Goal: Task Accomplishment & Management: Complete application form

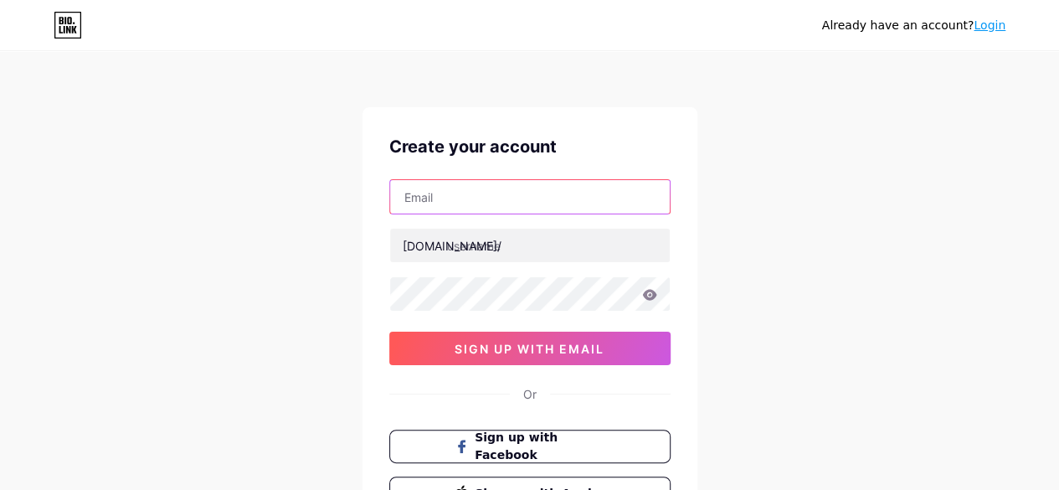
click at [503, 204] on input "text" at bounding box center [529, 196] width 279 height 33
type input "[EMAIL_ADDRESS][DOMAIN_NAME]"
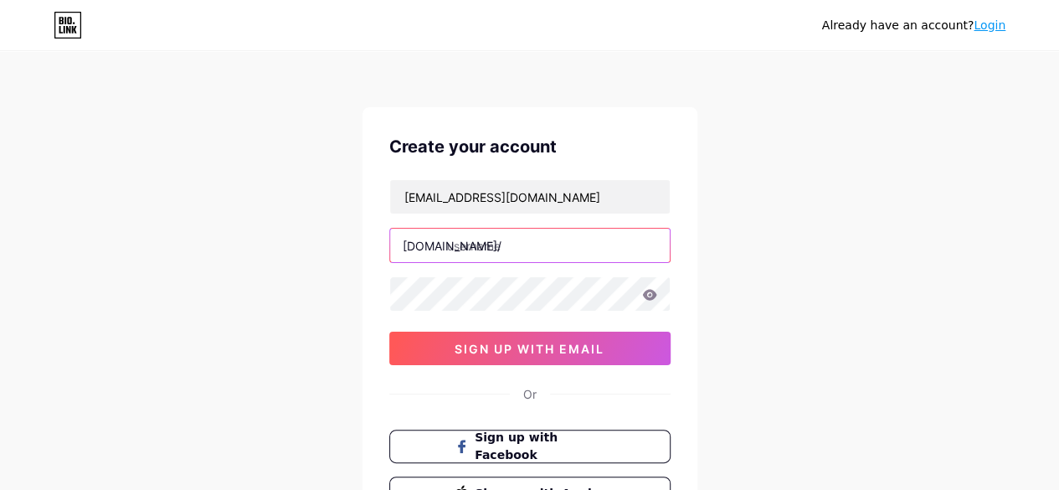
click at [507, 244] on input "text" at bounding box center [529, 244] width 279 height 33
type input "clubedeassinatu"
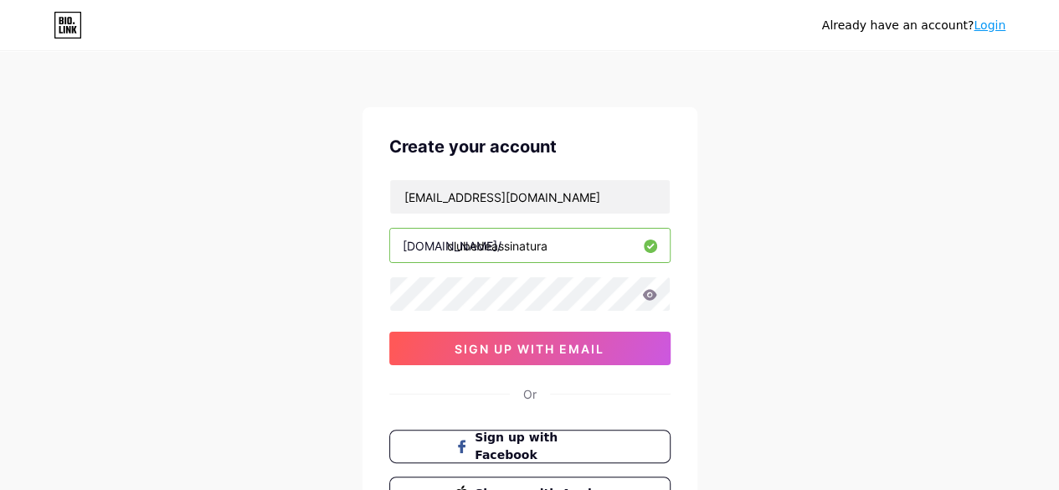
type input "clubedeassinatura"
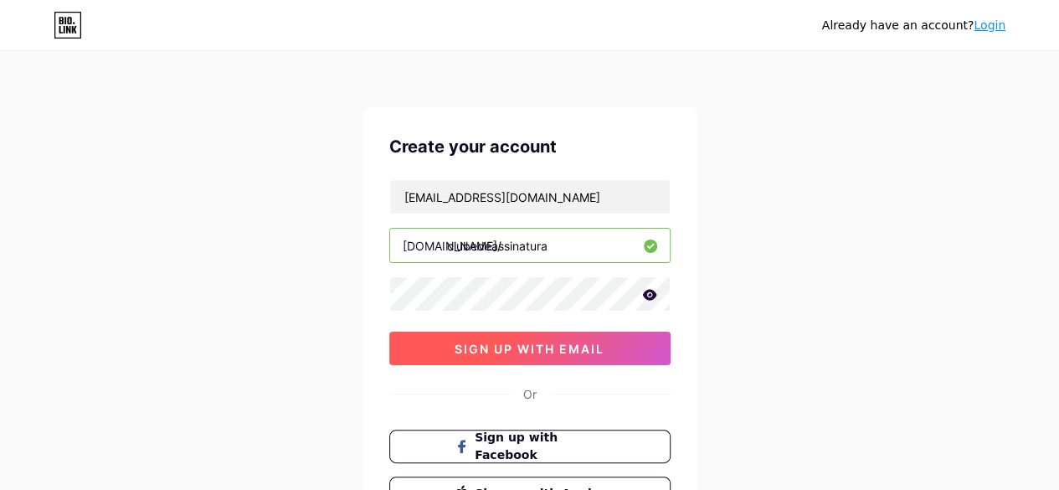
click at [545, 349] on span "sign up with email" at bounding box center [529, 348] width 150 height 14
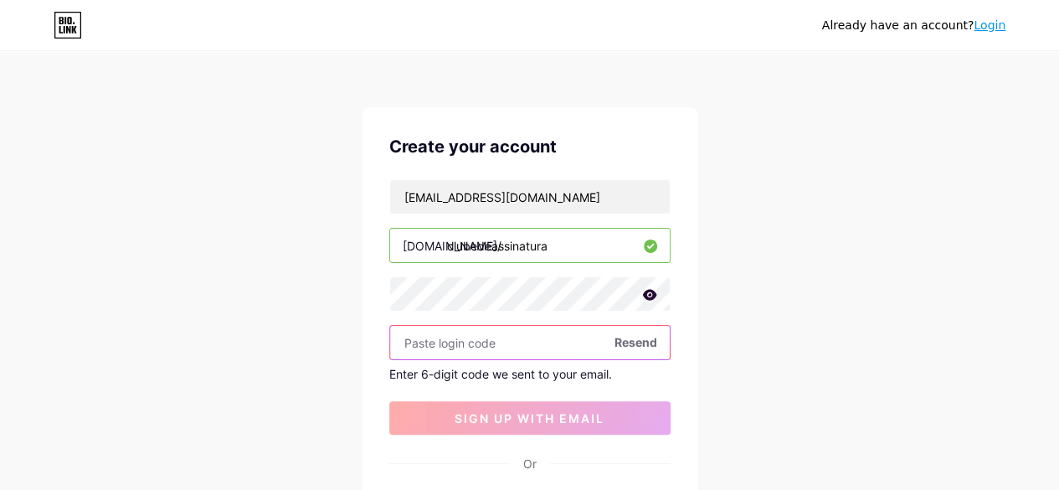
paste input "523159"
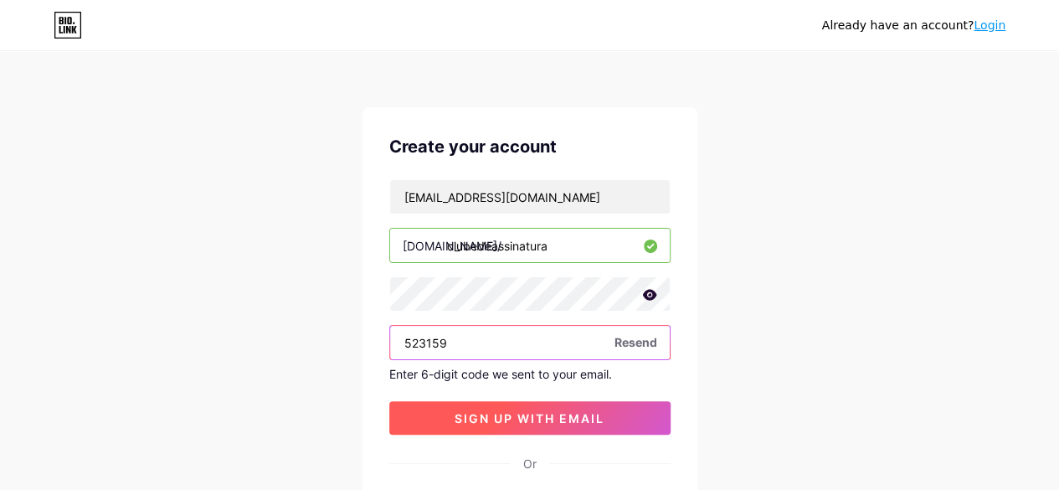
type input "523159"
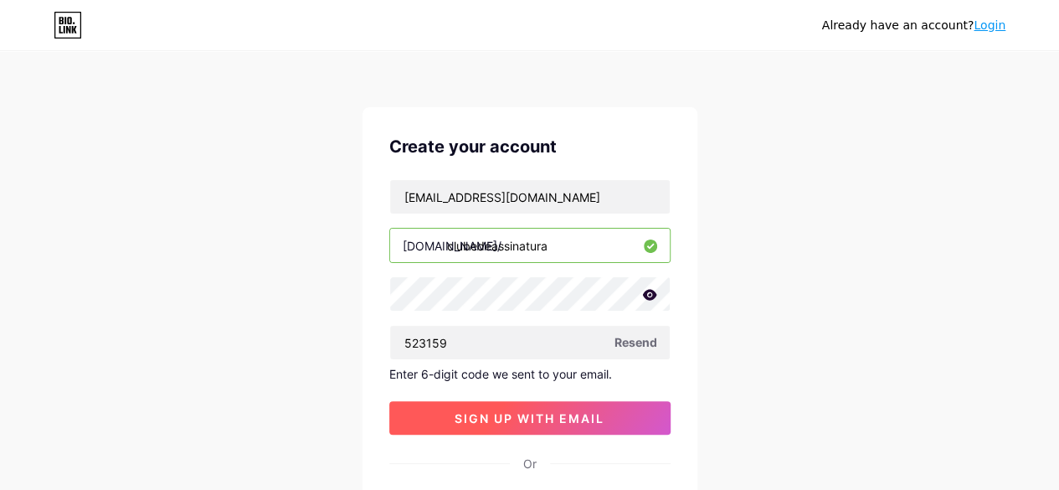
click at [572, 414] on span "sign up with email" at bounding box center [529, 418] width 150 height 14
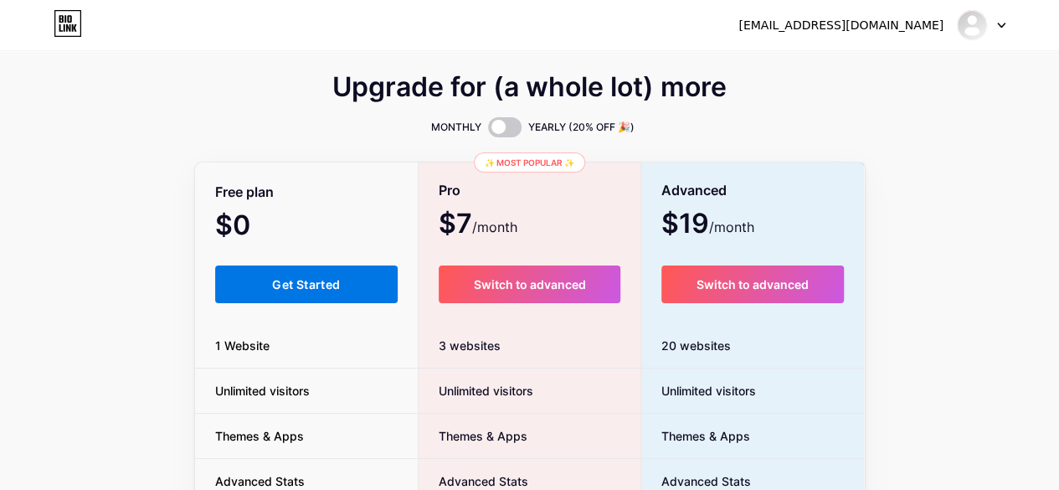
click at [318, 282] on span "Get Started" at bounding box center [306, 284] width 68 height 14
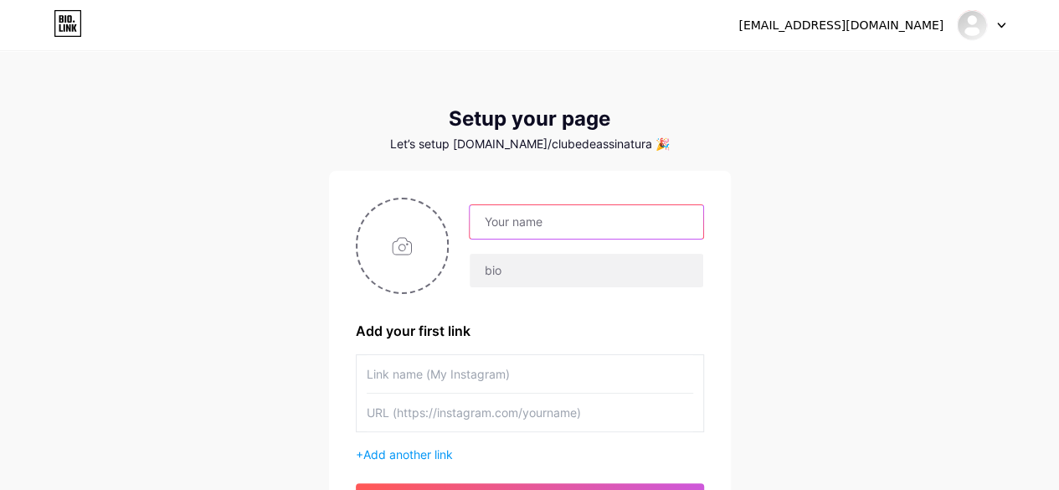
click at [542, 221] on input "text" at bounding box center [585, 221] width 233 height 33
type input "Clube de Assinatura"
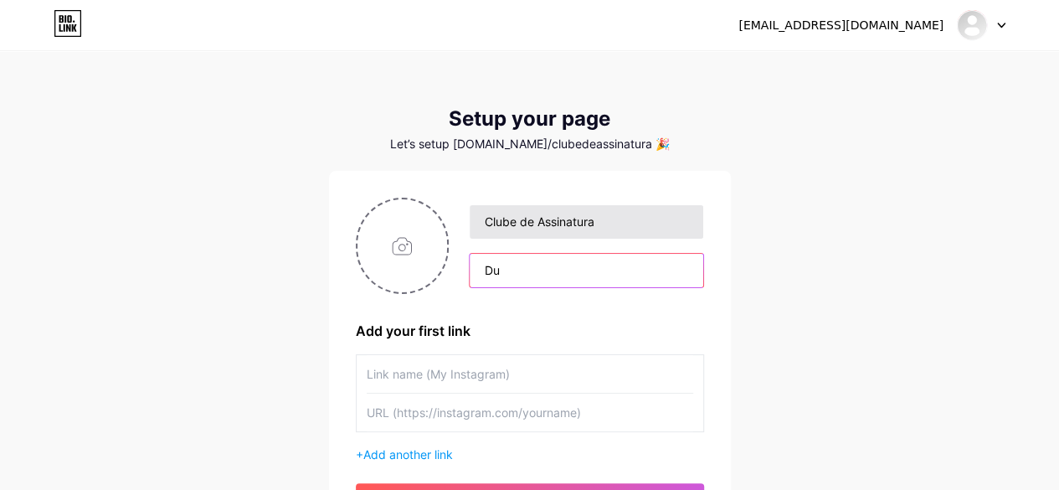
type input "D"
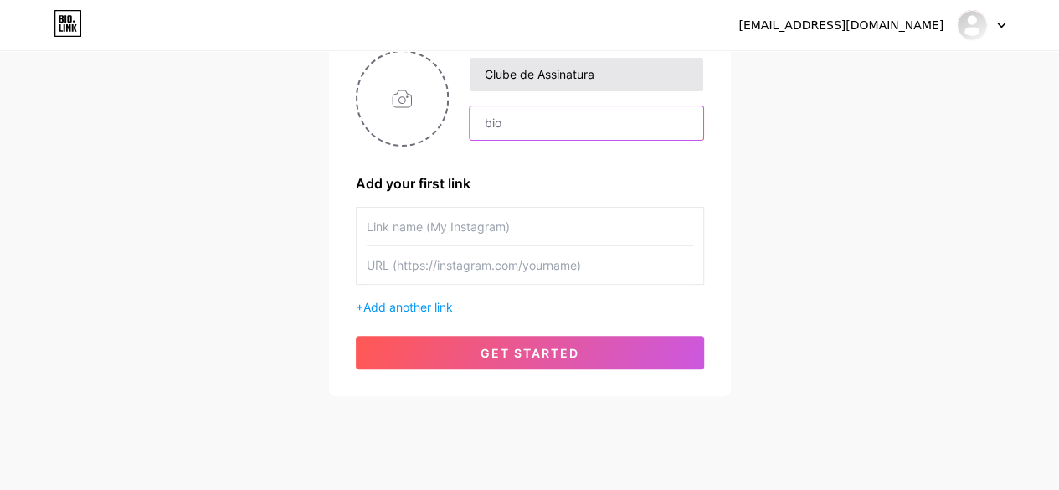
scroll to position [167, 0]
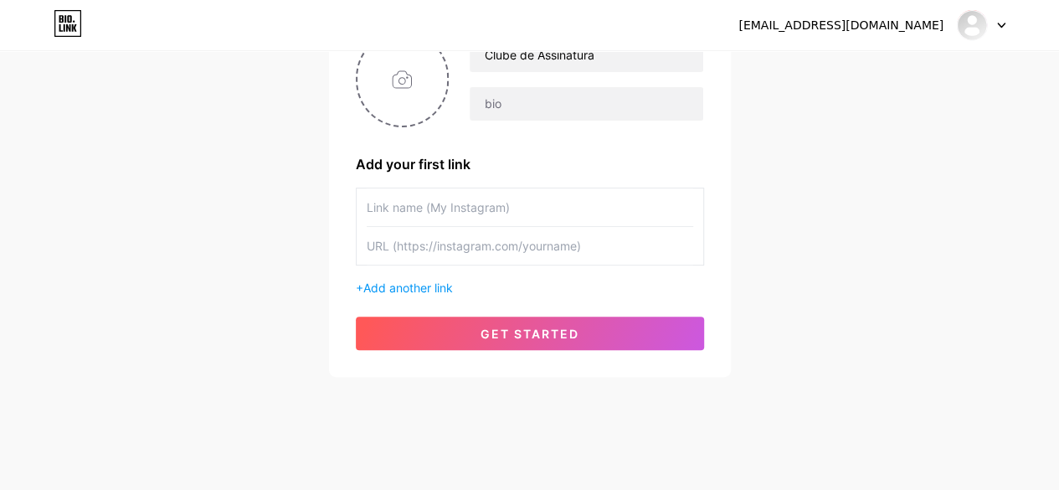
click at [436, 300] on div "Clube de Assinatura Add your first link + Add another link get started" at bounding box center [530, 190] width 348 height 319
click at [445, 282] on span "Add another link" at bounding box center [408, 287] width 90 height 14
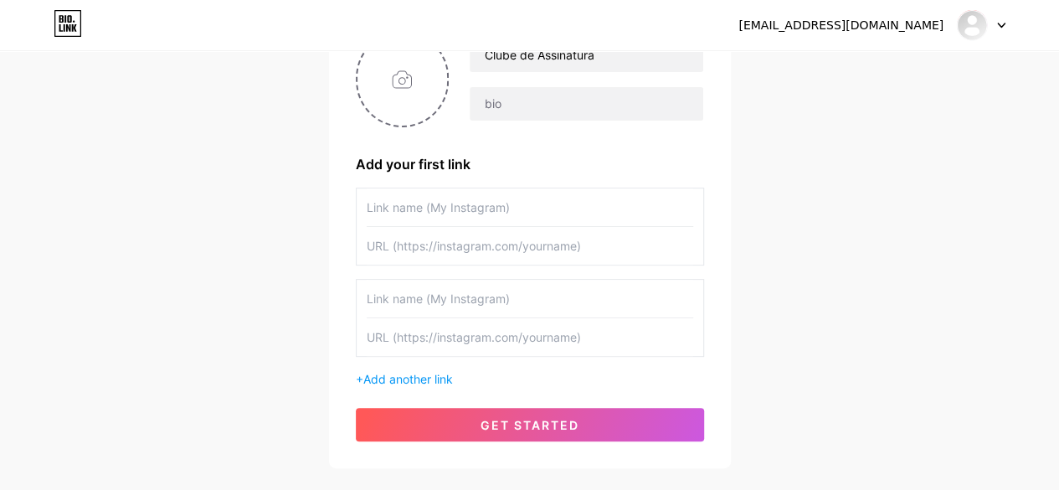
click at [494, 254] on input "text" at bounding box center [530, 246] width 326 height 38
click at [495, 341] on input "text" at bounding box center [530, 337] width 326 height 38
paste input "[URL][DOMAIN_NAME]"
type input "[URL][DOMAIN_NAME]"
click at [484, 304] on input "text" at bounding box center [530, 298] width 326 height 38
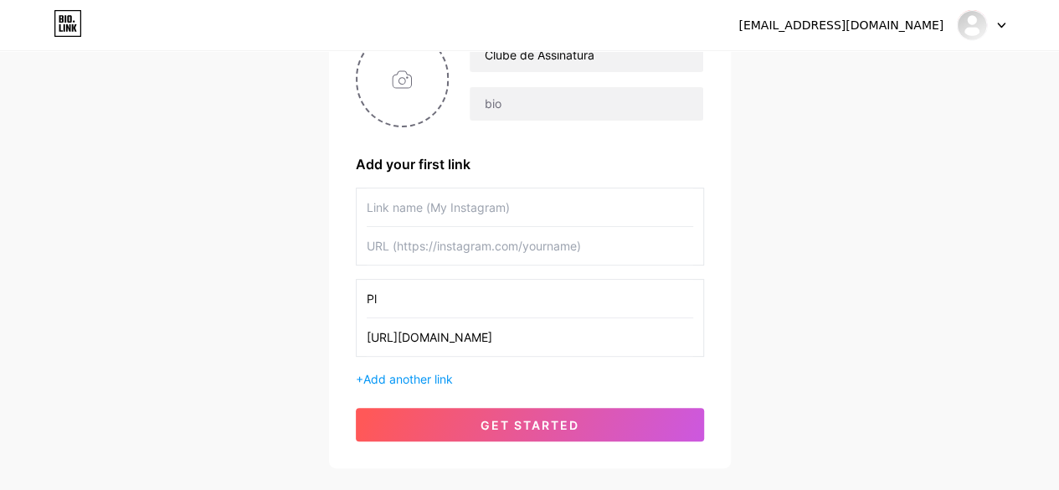
type input "P"
type input "C"
type input "Plano de Assinatural Anual - R$ 999,00 em até 12x no cartão"
click at [489, 214] on input "text" at bounding box center [530, 207] width 326 height 38
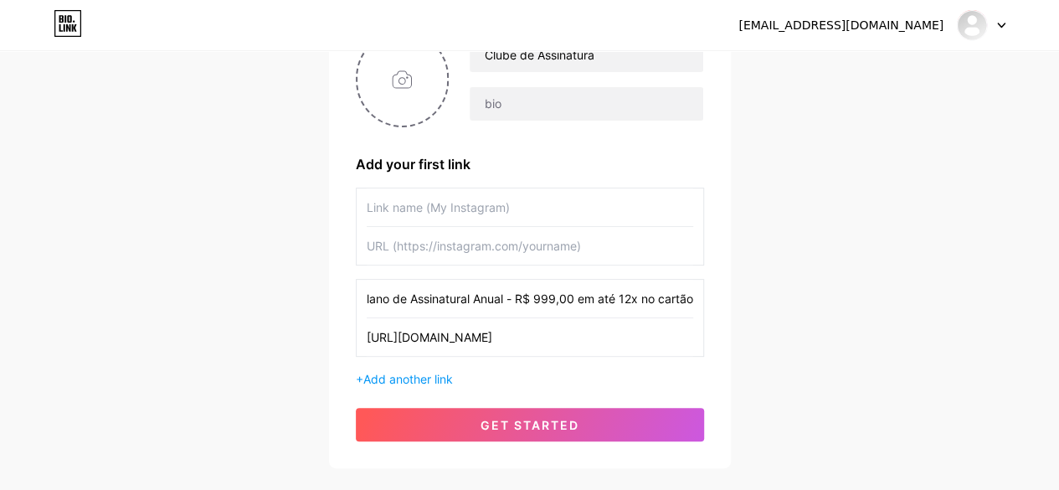
scroll to position [0, 0]
type input "Plano de Assinatura Mensal - R$ 99,90 por mês"
click at [515, 250] on input "text" at bounding box center [530, 246] width 326 height 38
paste input "[URL][DOMAIN_NAME]"
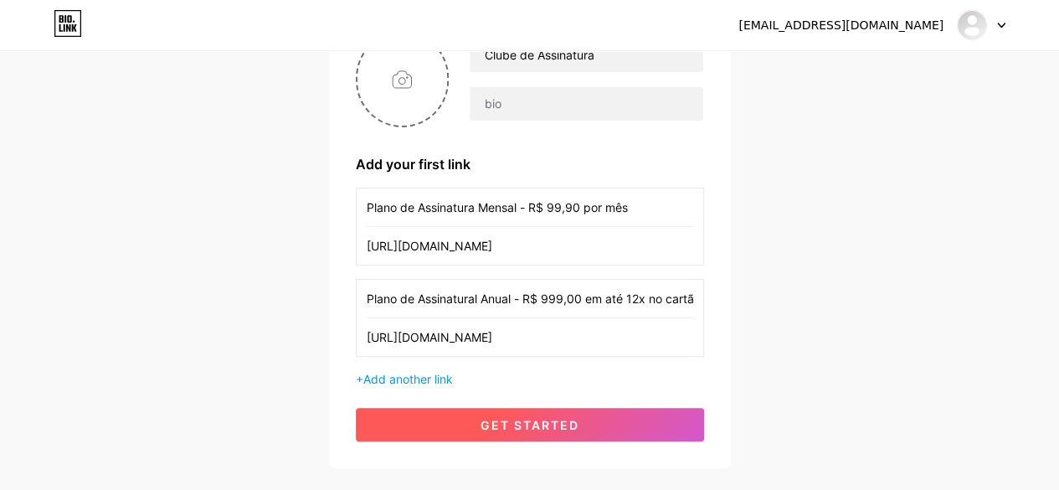
type input "[URL][DOMAIN_NAME]"
click at [591, 423] on button "get started" at bounding box center [530, 424] width 348 height 33
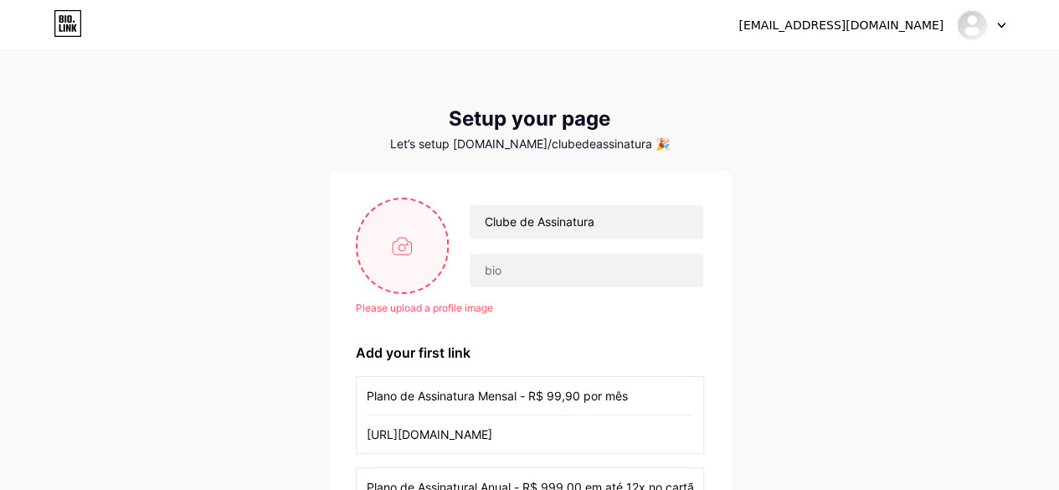
click at [402, 249] on input "file" at bounding box center [402, 245] width 90 height 93
type input "C:\fakepath\Clube de Assinatura.jpg"
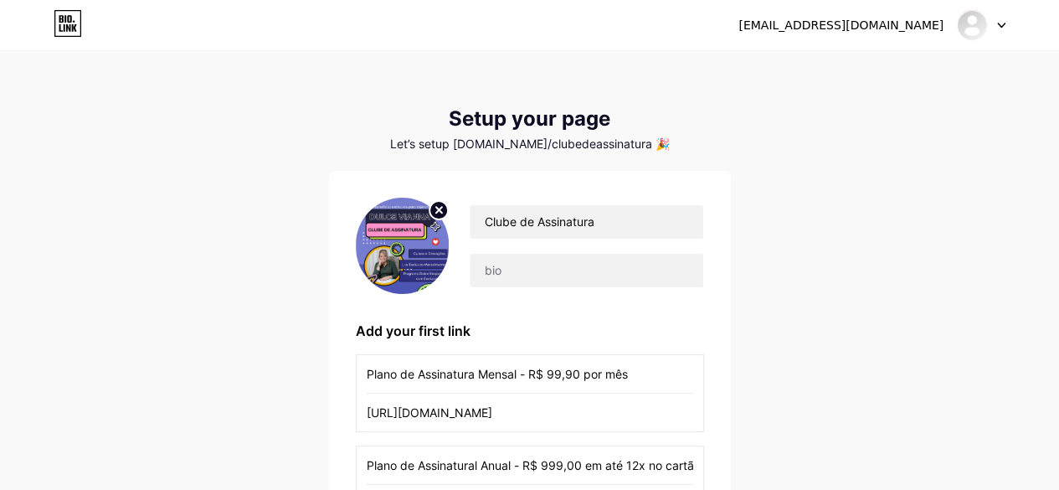
click at [438, 208] on icon at bounding box center [438, 210] width 20 height 20
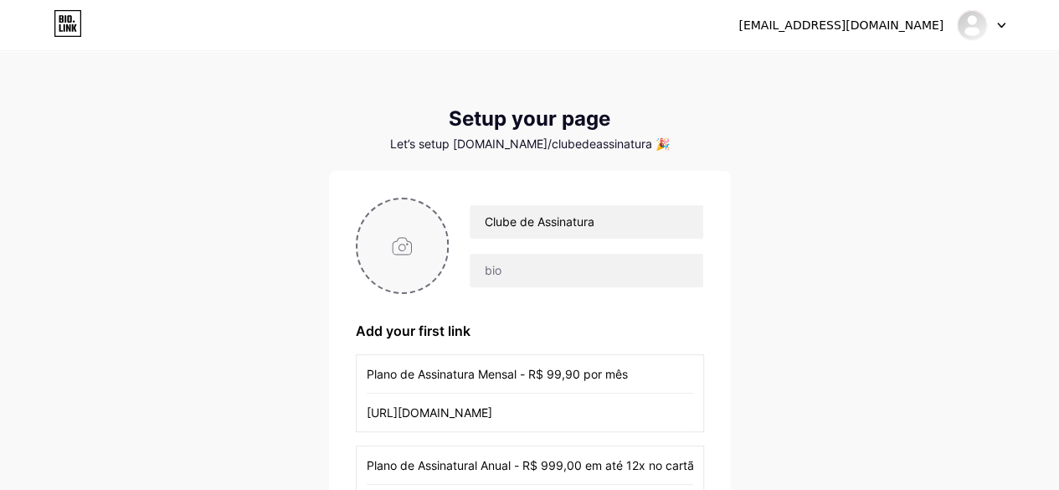
click at [382, 252] on input "file" at bounding box center [402, 245] width 90 height 93
click at [136, 334] on div "[EMAIL_ADDRESS][DOMAIN_NAME] Dashboard Logout Setup your page Let’s setup [DOMA…" at bounding box center [529, 344] width 1059 height 688
click at [403, 260] on input "file" at bounding box center [402, 245] width 90 height 93
type input "C:\fakepath\Logo Clube de Assinatura.jpg"
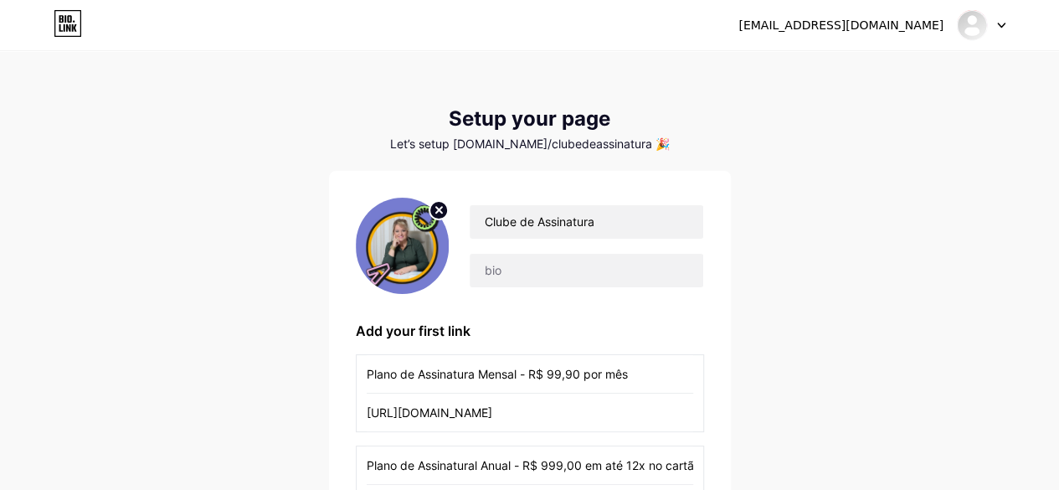
click at [443, 207] on circle at bounding box center [438, 210] width 18 height 18
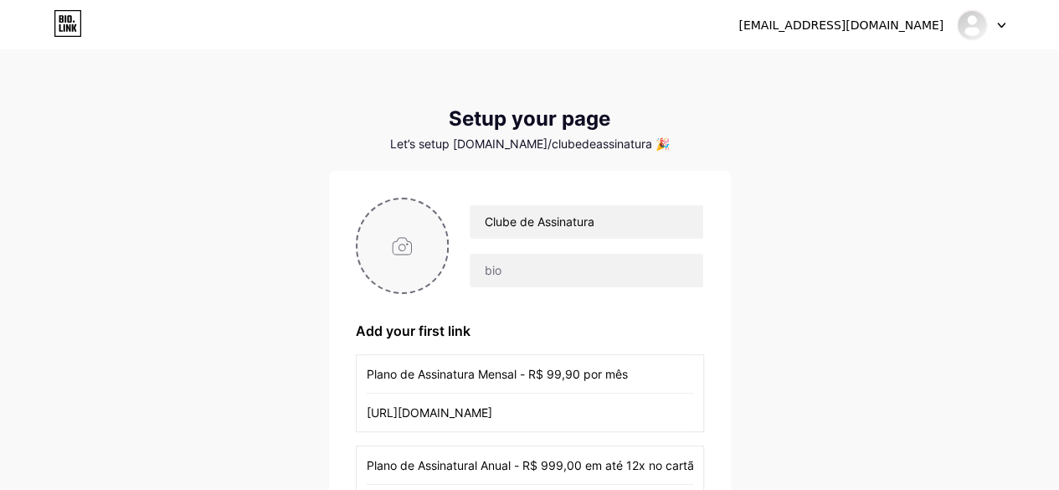
click at [393, 256] on input "file" at bounding box center [402, 245] width 90 height 93
type input "C:\fakepath\Logo Clube de Assinatura.jpg"
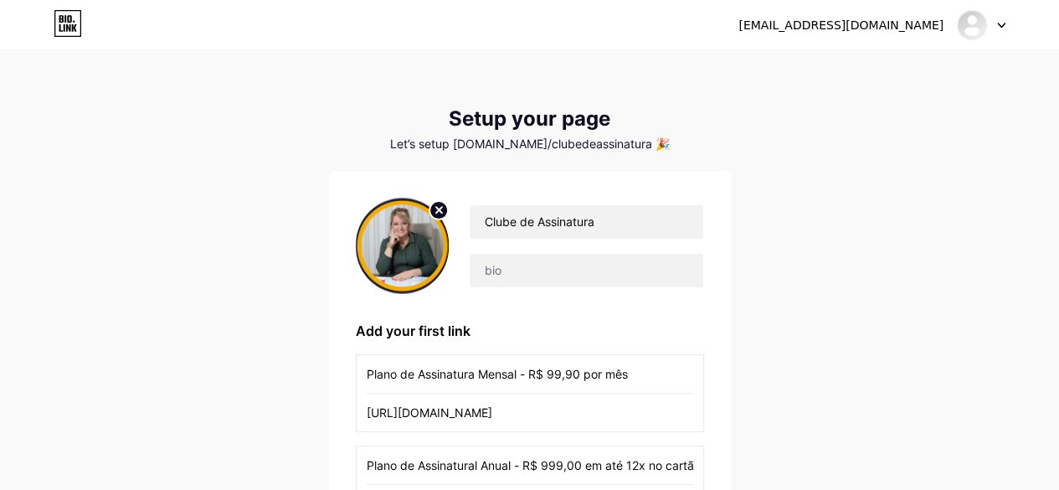
click at [233, 220] on div "[EMAIL_ADDRESS][DOMAIN_NAME] Dashboard Logout Setup your page Let’s setup [DOMA…" at bounding box center [529, 344] width 1059 height 688
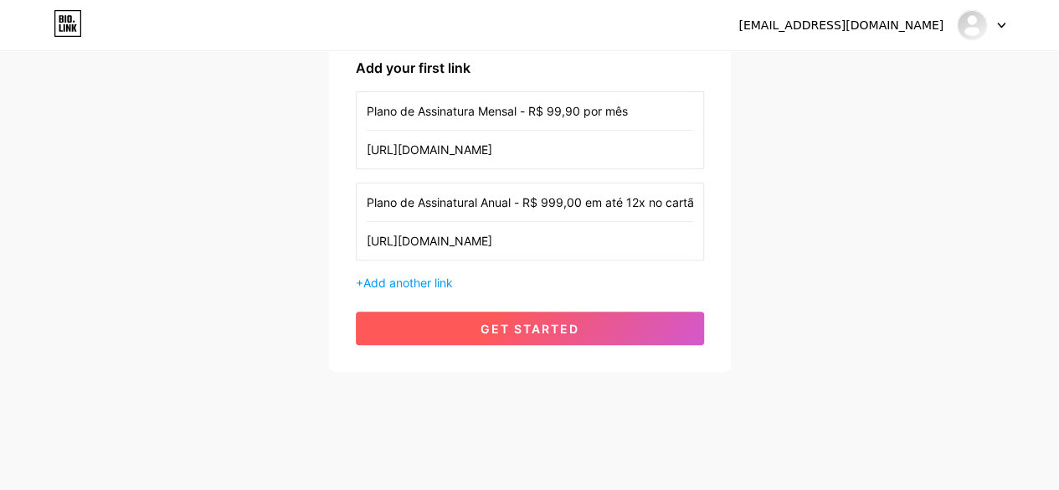
click at [466, 326] on button "get started" at bounding box center [530, 327] width 348 height 33
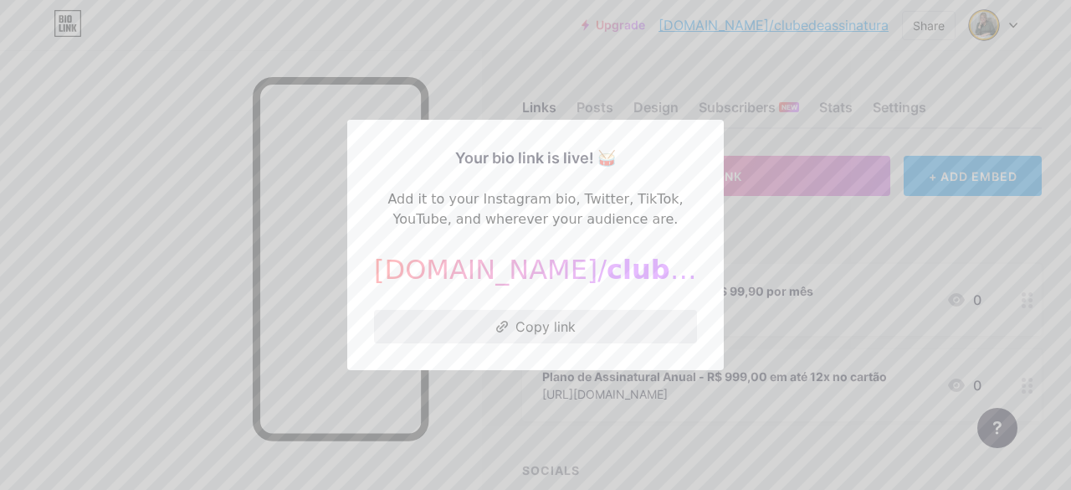
click at [538, 323] on button "Copy link" at bounding box center [535, 326] width 323 height 33
click at [756, 277] on div at bounding box center [535, 245] width 1071 height 490
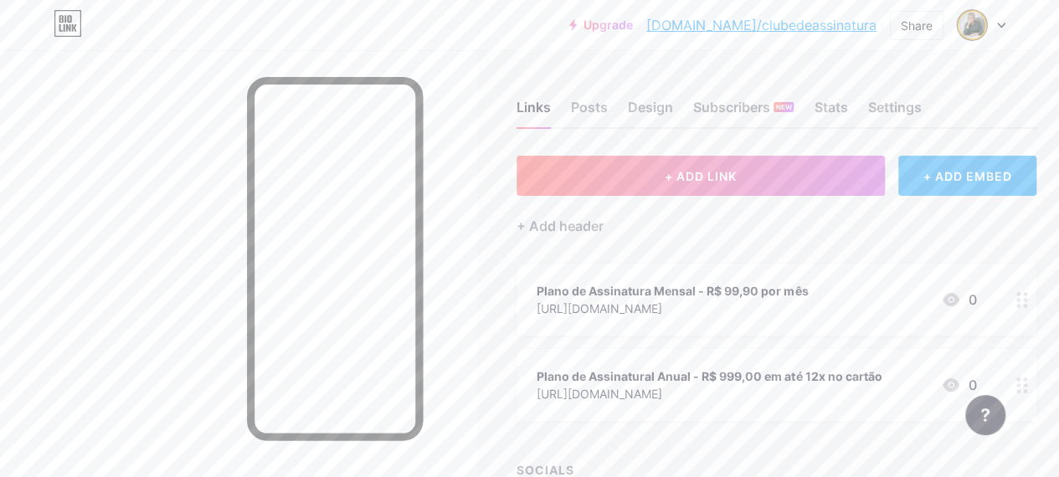
scroll to position [138, 0]
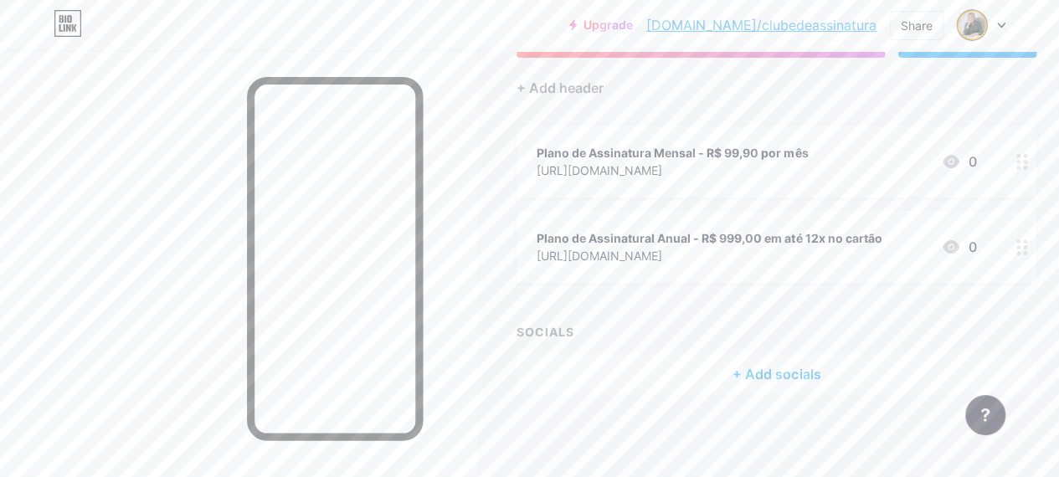
click at [777, 373] on div "+ Add socials" at bounding box center [776, 374] width 520 height 40
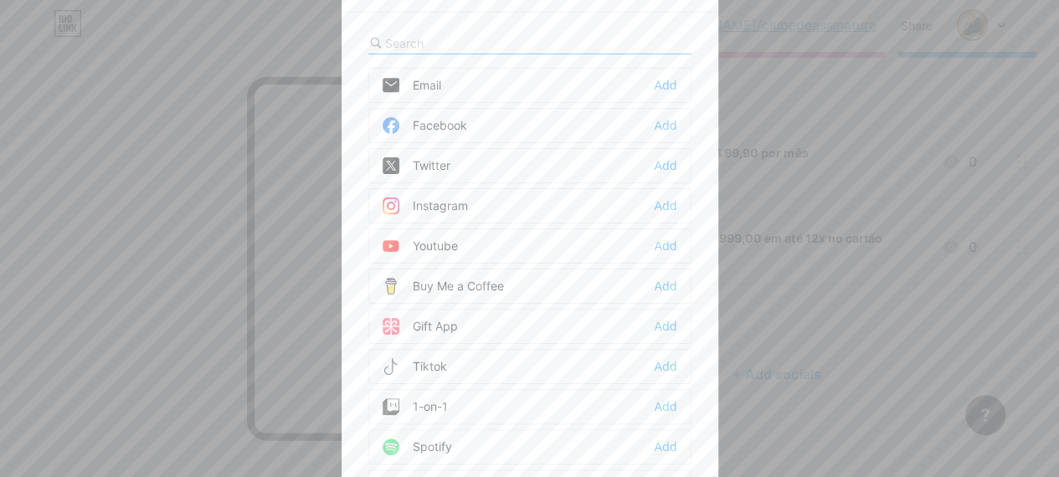
scroll to position [126, 0]
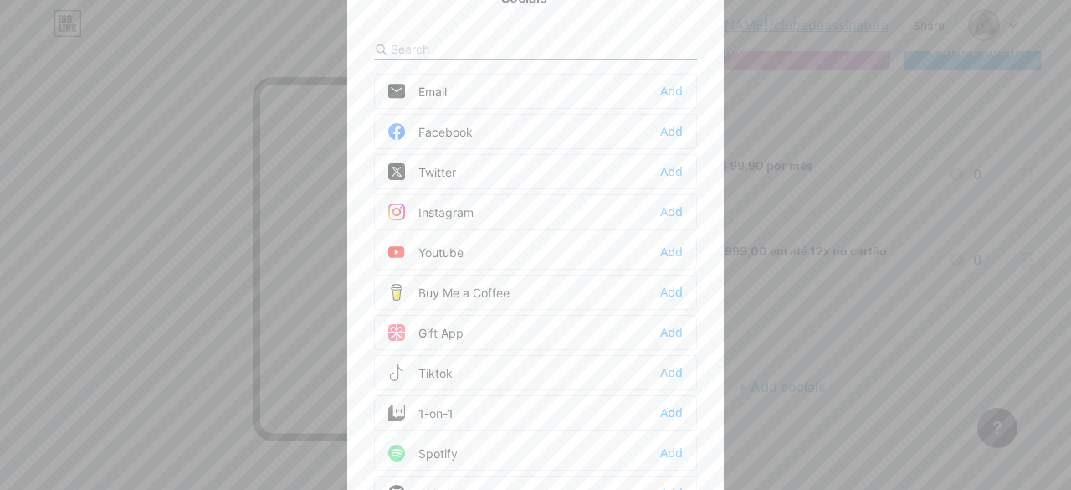
click at [461, 203] on div "Instagram" at bounding box center [430, 211] width 85 height 17
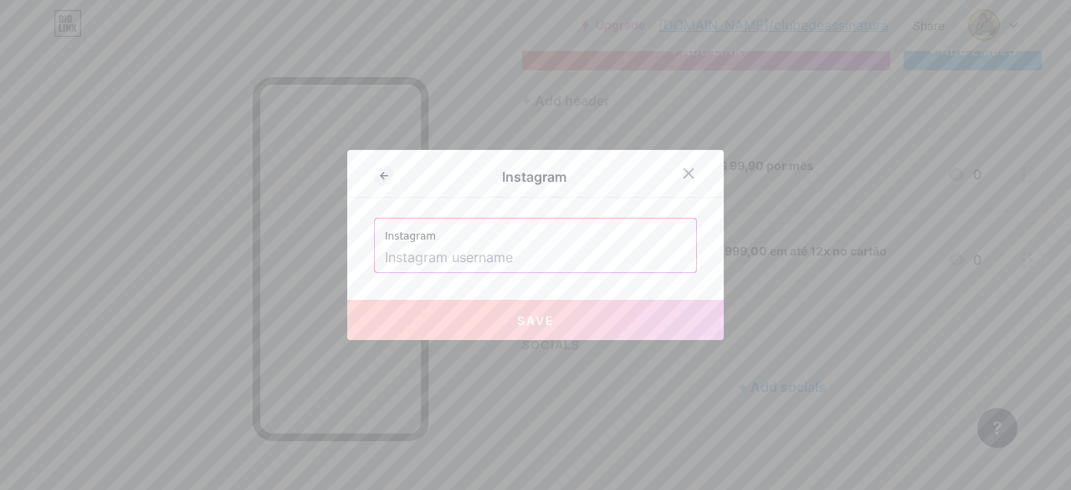
click at [482, 264] on input "text" at bounding box center [535, 258] width 301 height 28
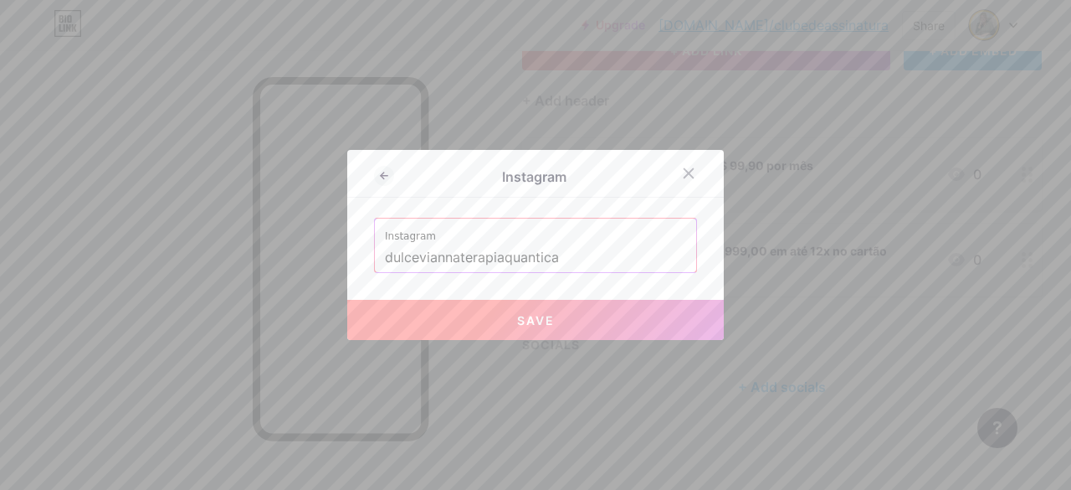
click at [517, 317] on span "Save" at bounding box center [536, 320] width 38 height 14
type input "[URL][DOMAIN_NAME]"
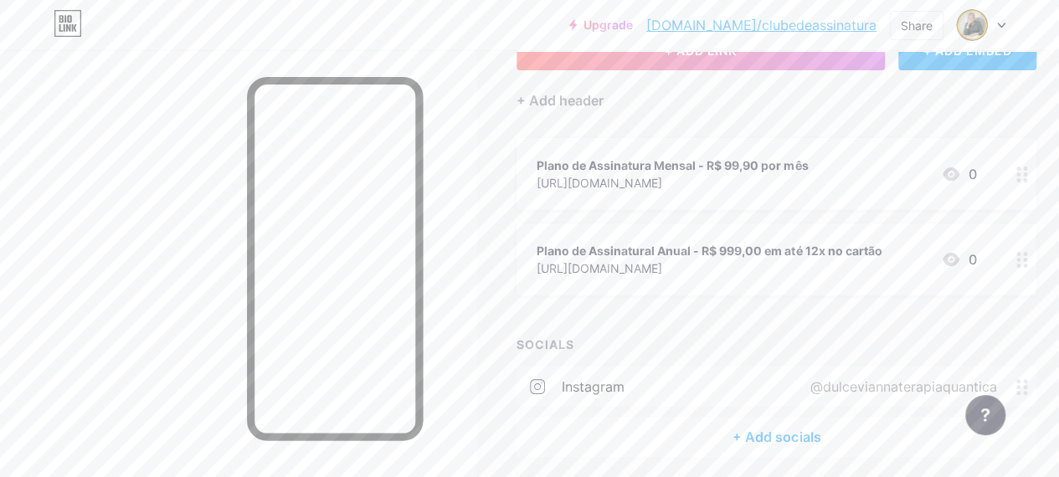
scroll to position [188, 0]
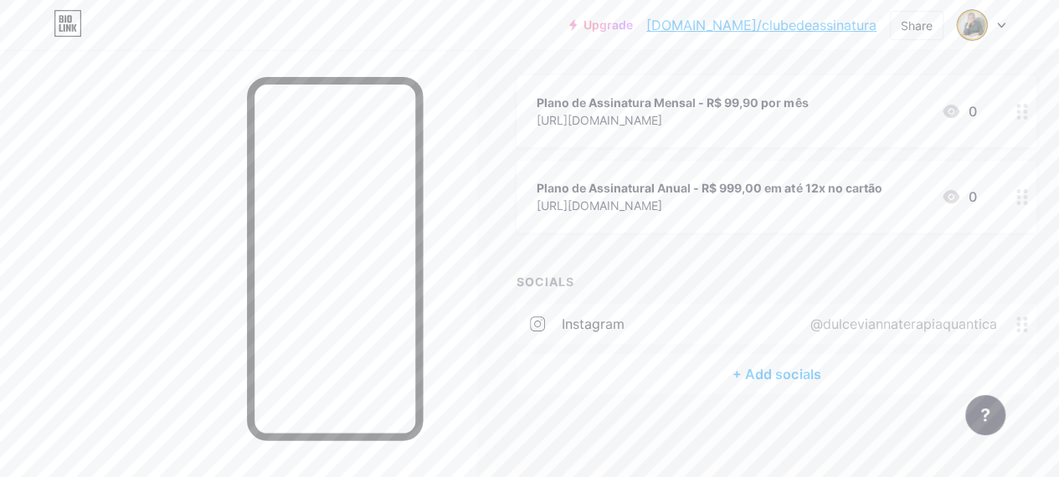
click at [792, 382] on div "+ Add socials" at bounding box center [776, 374] width 520 height 40
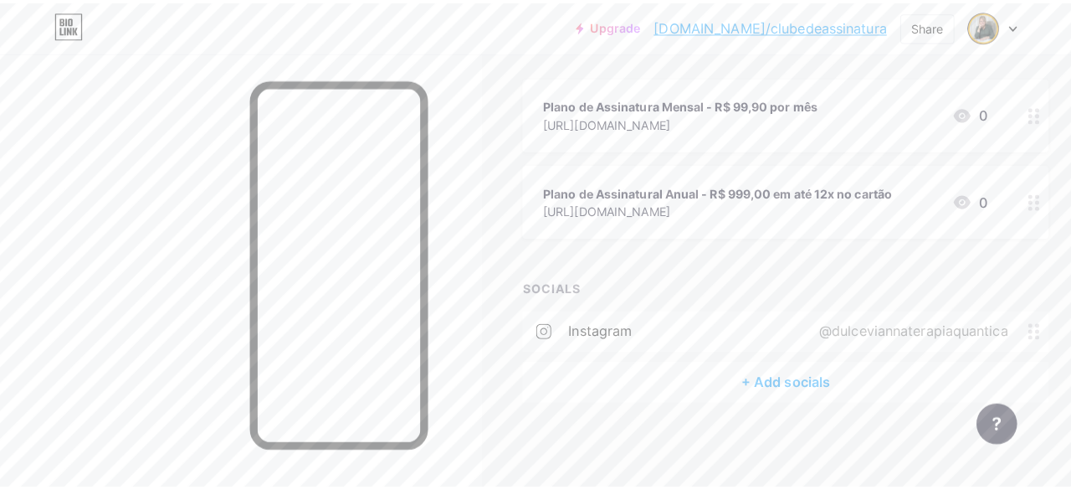
scroll to position [176, 0]
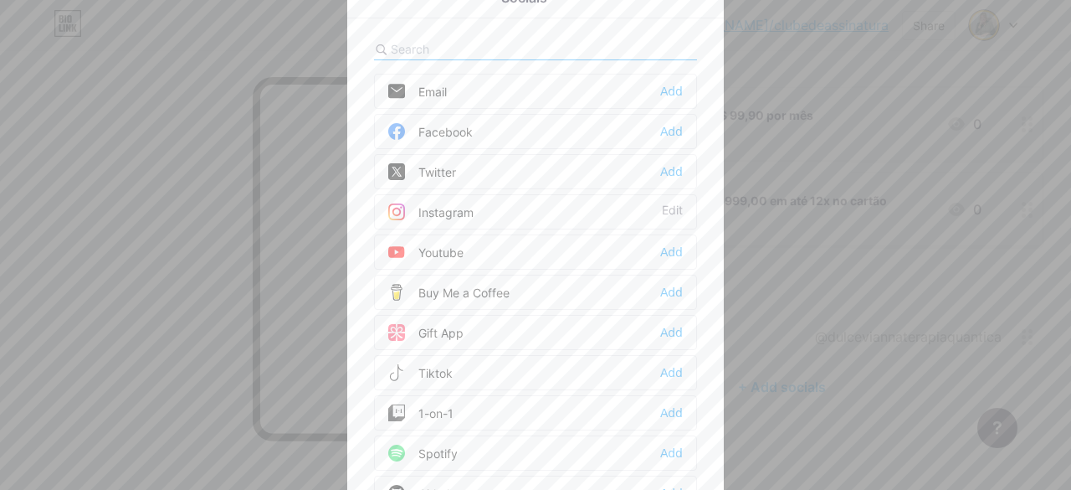
click at [495, 249] on div "Youtube Add" at bounding box center [535, 251] width 323 height 35
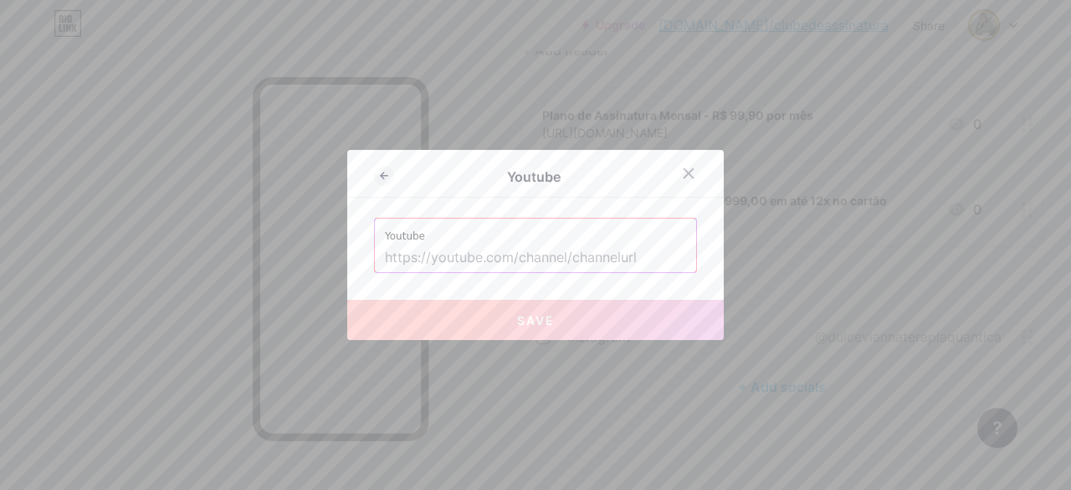
click at [628, 244] on input "text" at bounding box center [535, 258] width 301 height 28
paste input "[URL][DOMAIN_NAME]"
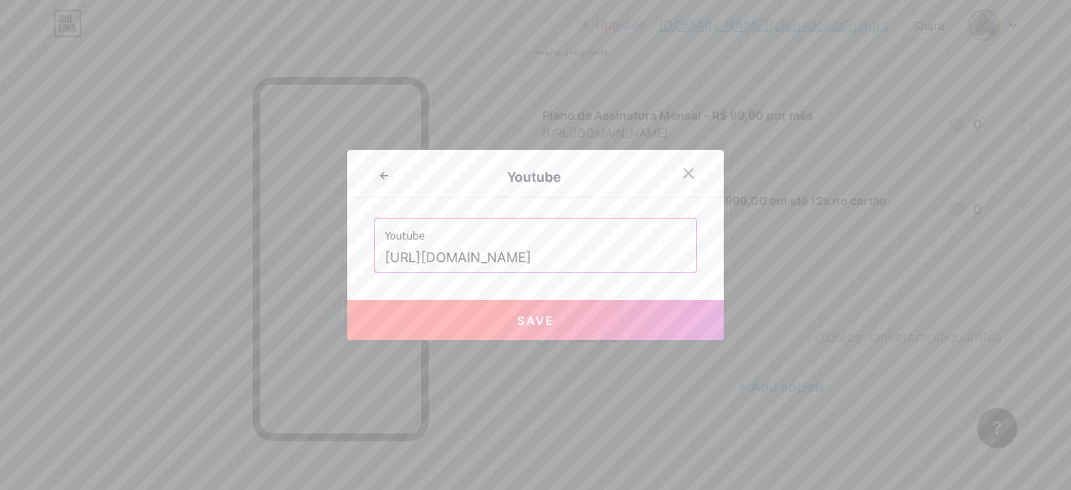
type input "[URL][DOMAIN_NAME]"
click at [544, 330] on button "Save" at bounding box center [535, 320] width 377 height 40
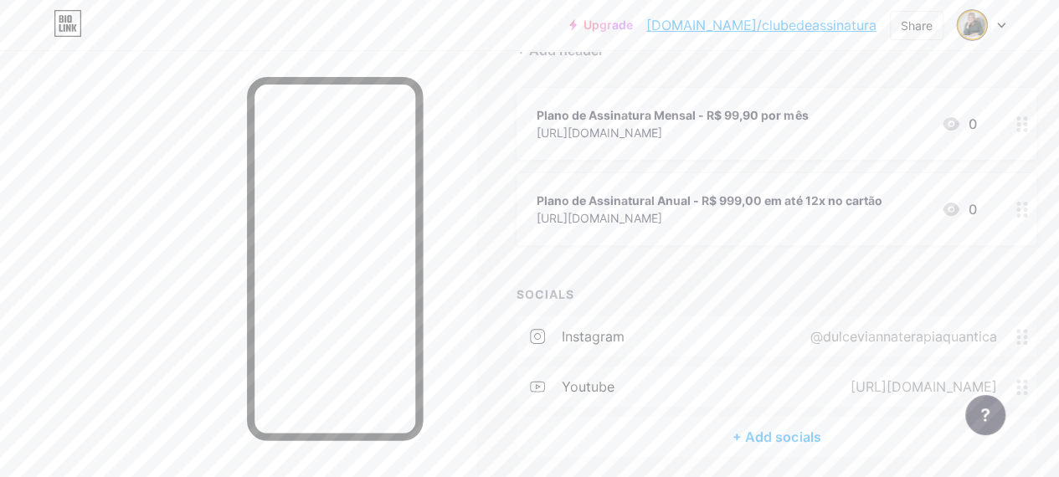
click at [755, 433] on div "+ Add socials" at bounding box center [776, 437] width 520 height 40
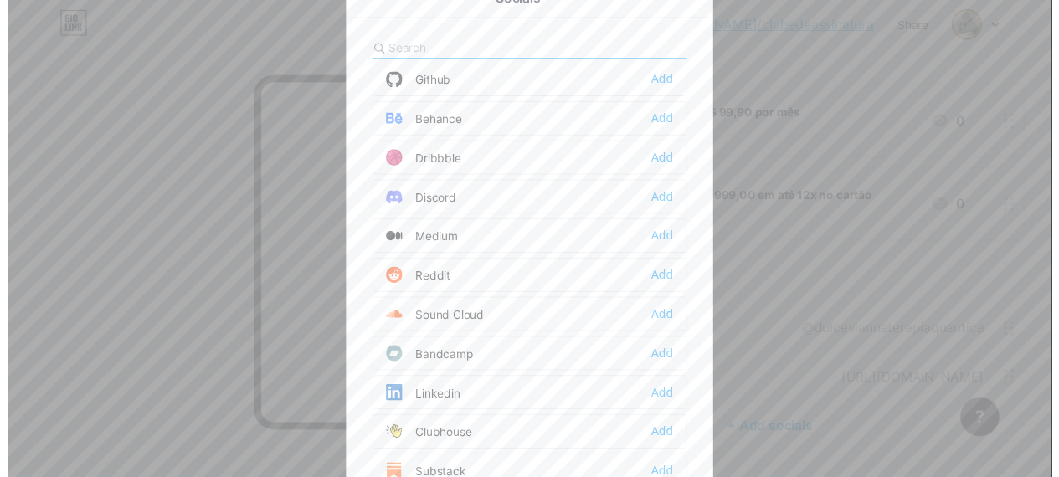
scroll to position [0, 0]
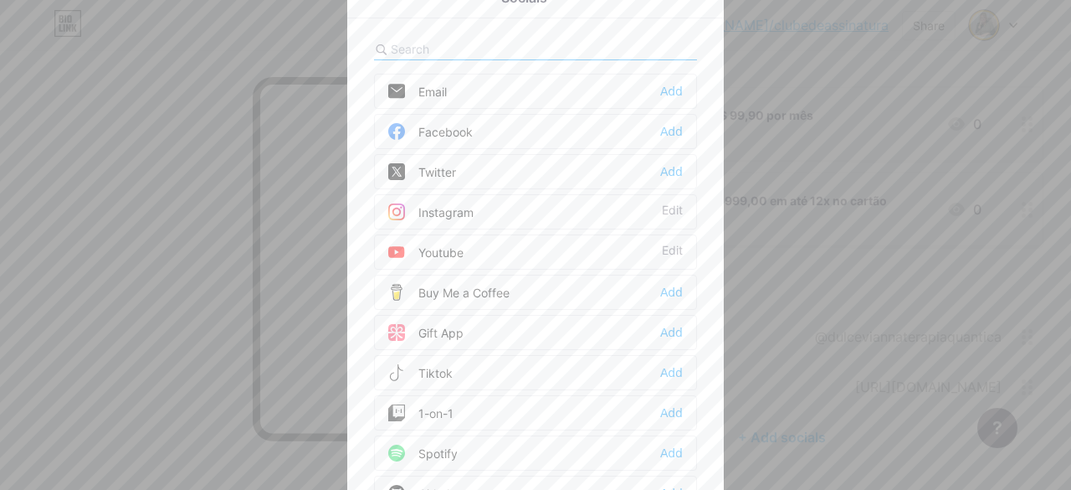
click at [670, 131] on div "Add" at bounding box center [671, 131] width 23 height 17
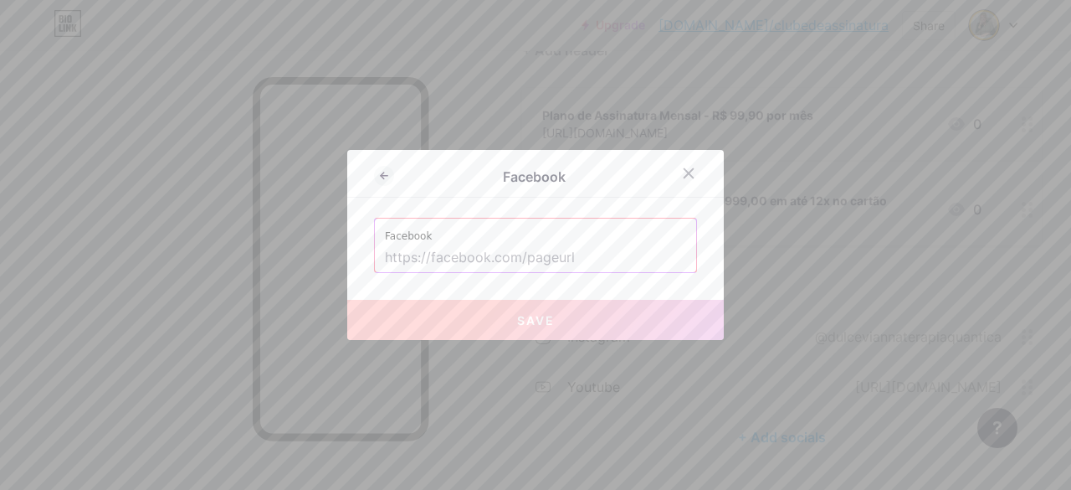
click at [584, 261] on input "text" at bounding box center [535, 258] width 301 height 28
click at [539, 244] on input "text" at bounding box center [535, 258] width 301 height 28
paste input "[URL][DOMAIN_NAME]"
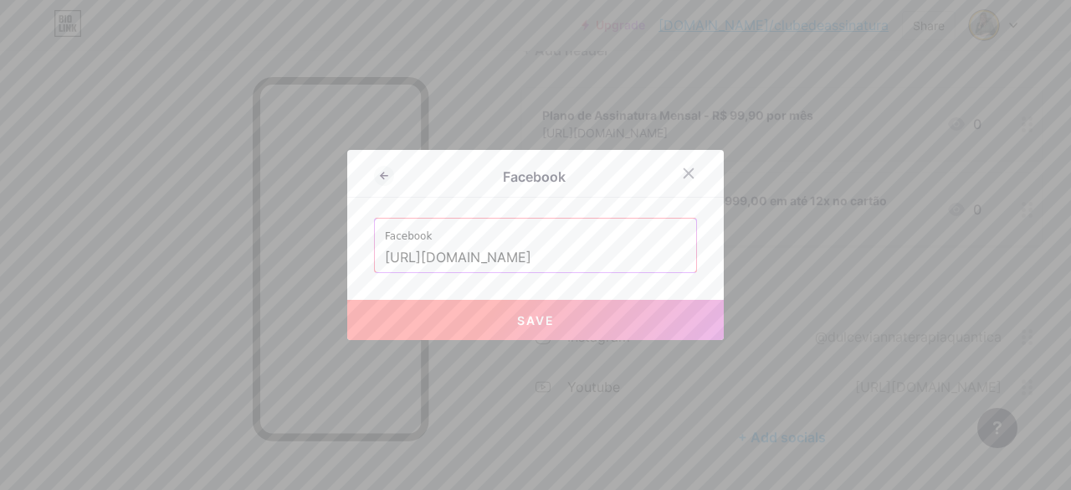
type input "[URL][DOMAIN_NAME]"
click at [522, 323] on span "Save" at bounding box center [536, 320] width 38 height 14
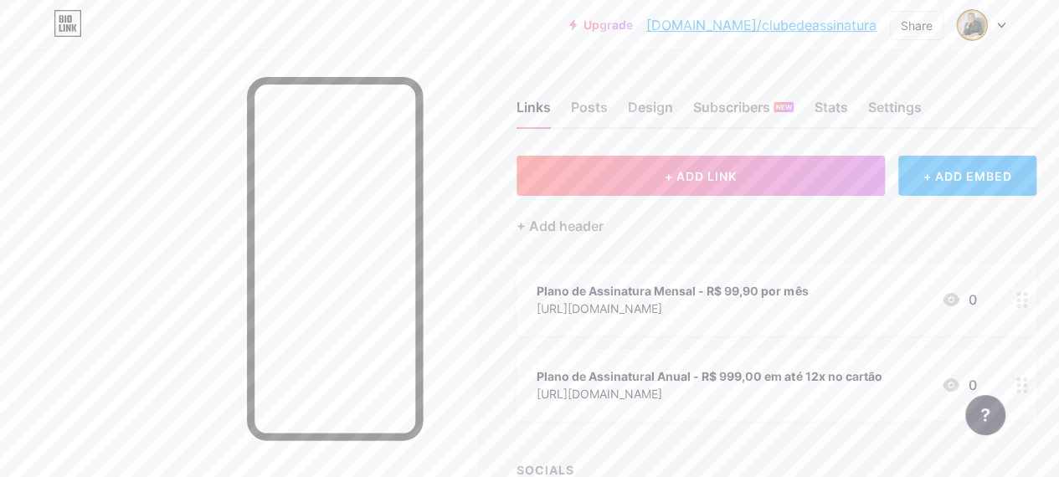
click at [823, 28] on link "[DOMAIN_NAME]/clubedeassinatura" at bounding box center [761, 25] width 230 height 20
click at [837, 377] on div "Plano de Assinatural Anual - R$ 999,00 em até 12x no cartão" at bounding box center [708, 376] width 345 height 18
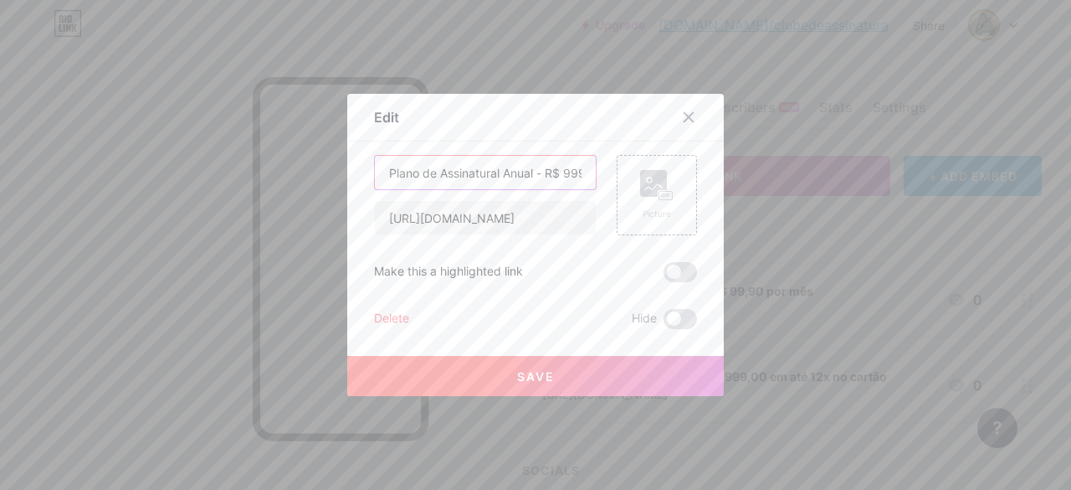
click at [559, 178] on input "Plano de Assinatural Anual - R$ 999,00 em até 12x no cartão" at bounding box center [485, 172] width 221 height 33
drag, startPoint x: 541, startPoint y: 173, endPoint x: 642, endPoint y: 180, distance: 101.5
click at [642, 180] on div "Plano de Assinatural Anual - R$ 999,00 em até 12x no cartão de [URL][DOMAIN_NAM…" at bounding box center [535, 195] width 323 height 80
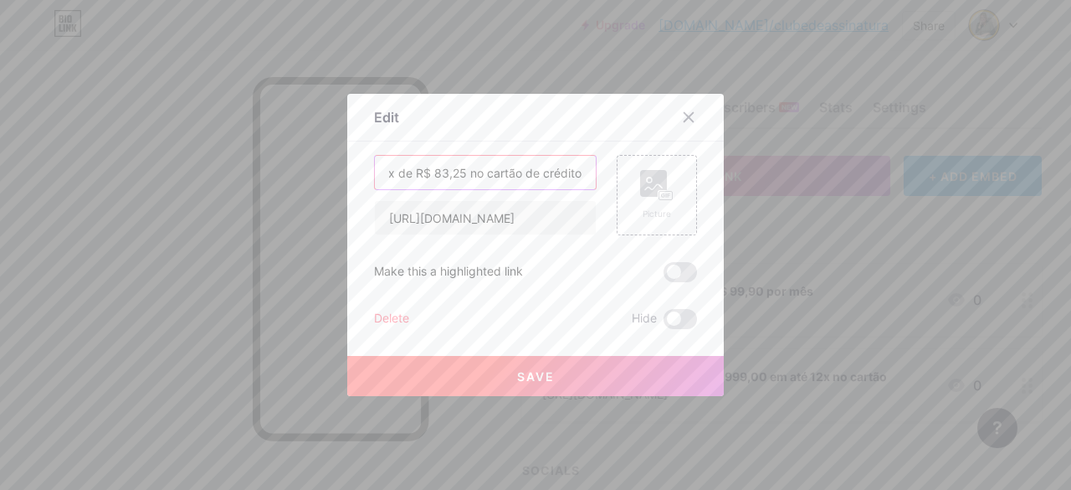
type input "Plano de Assinatural Anual - 12x de R$ 83,25 no cartão de crédito"
click at [576, 372] on button "Save" at bounding box center [535, 376] width 377 height 40
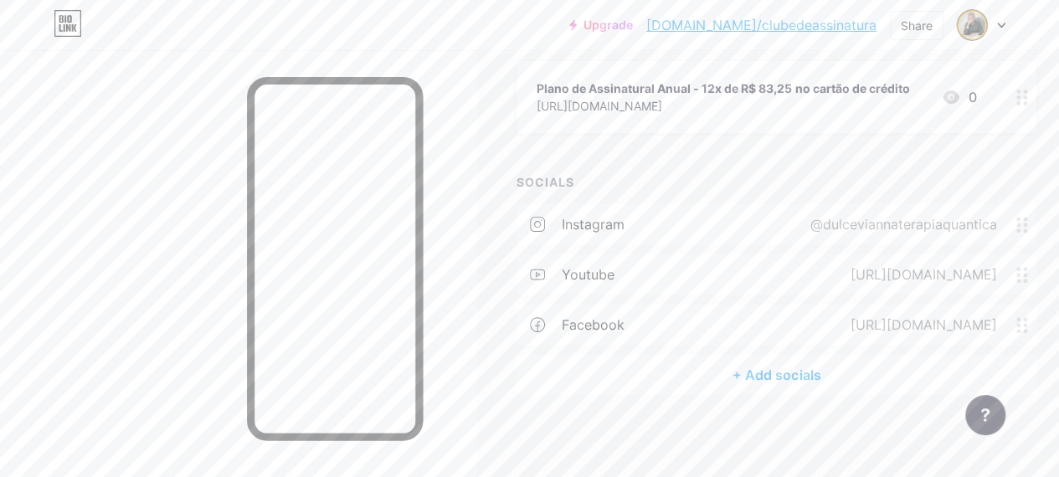
scroll to position [289, 0]
